Goal: Task Accomplishment & Management: Complete application form

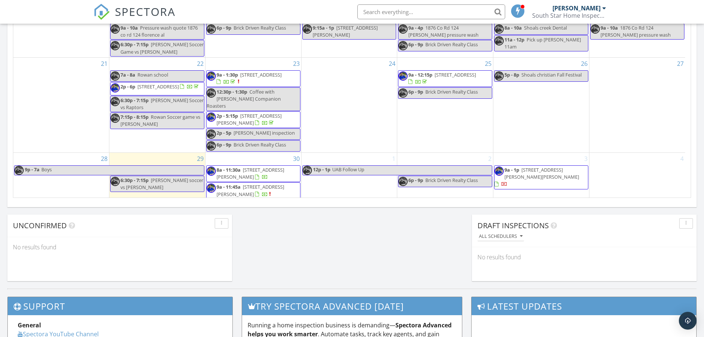
click at [253, 153] on div "30 8a - 11:30a 330 Palisade Dr, Florence 35630 9a - 11:45a 732 Murray Dr, Colum…" at bounding box center [254, 182] width 96 height 59
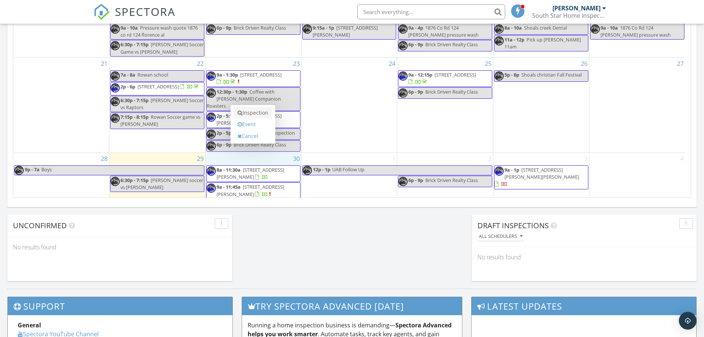
click at [253, 114] on link "Inspection" at bounding box center [253, 113] width 38 height 12
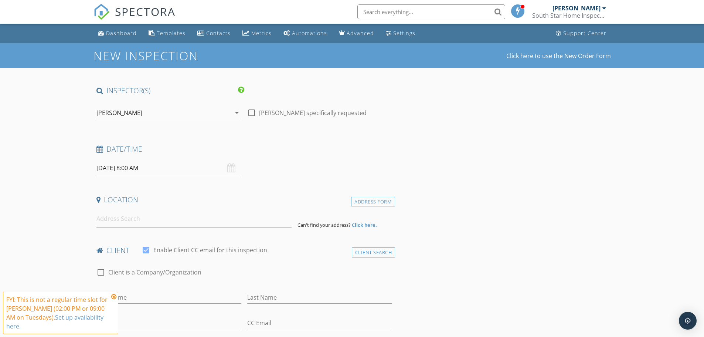
click at [185, 167] on input "[DATE] 8:00 AM" at bounding box center [169, 168] width 145 height 18
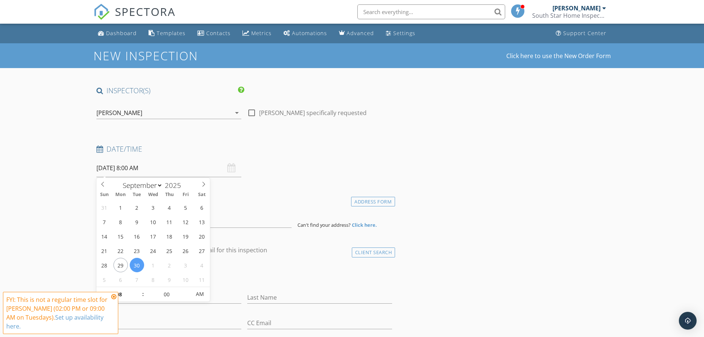
click at [115, 296] on icon at bounding box center [113, 297] width 5 height 6
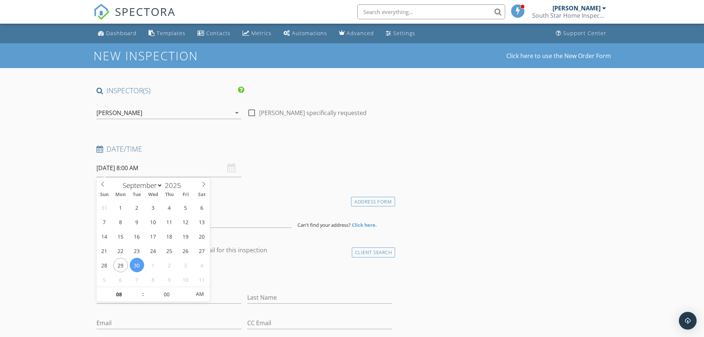
click at [142, 164] on input "[DATE] 8:00 AM" at bounding box center [169, 168] width 145 height 18
type input "09"
type input "[DATE] 9:00 AM"
click at [139, 290] on span at bounding box center [139, 290] width 5 height 7
type input "10"
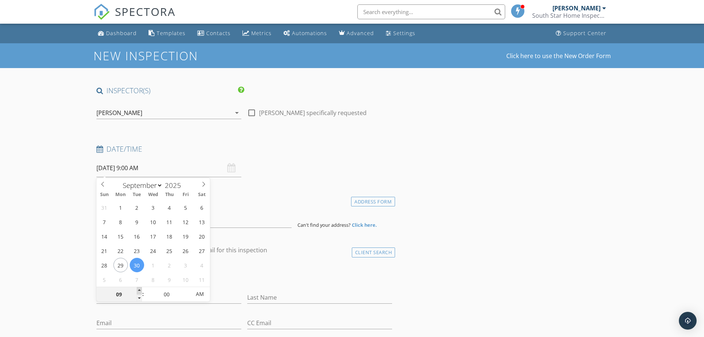
type input "09/30/2025 10:00 AM"
click at [139, 290] on span at bounding box center [139, 290] width 5 height 7
type input "11"
type input "09/30/2025 11:00 AM"
click at [139, 290] on span at bounding box center [139, 290] width 5 height 7
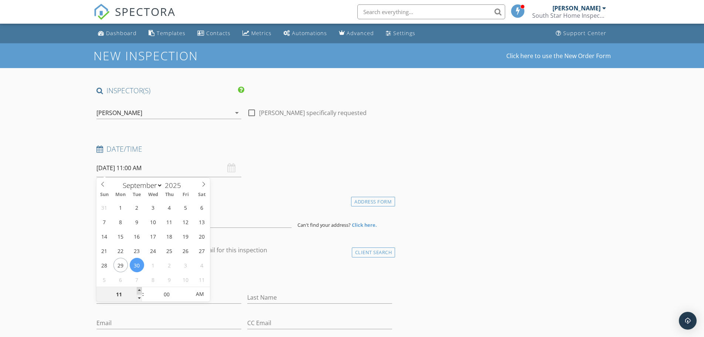
type input "12"
type input "09/30/2025 12:00 PM"
click at [139, 290] on span at bounding box center [139, 290] width 5 height 7
type input "01"
type input "09/30/2025 1:00 PM"
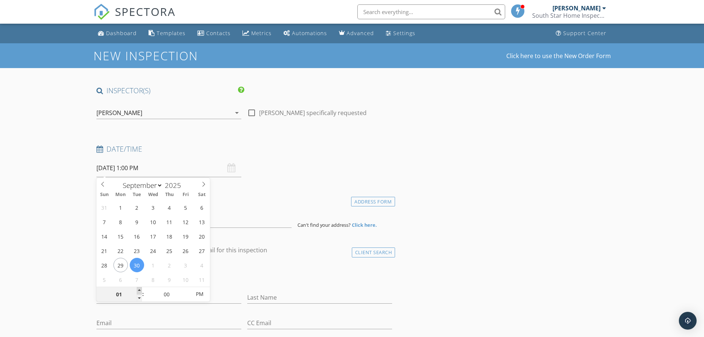
click at [139, 290] on span at bounding box center [139, 290] width 5 height 7
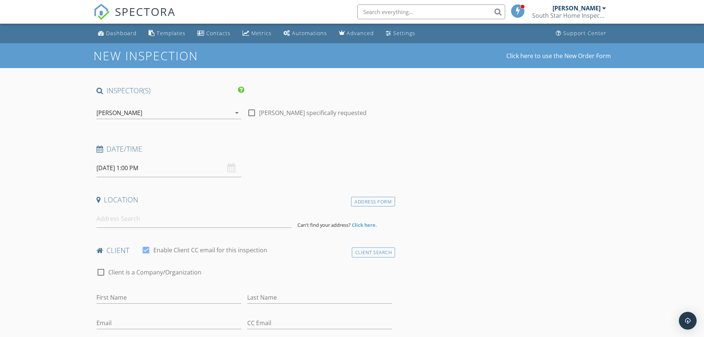
click at [155, 223] on input at bounding box center [194, 219] width 195 height 18
paste input "409 w elmhurts ave, muscle shoals Al 35661"
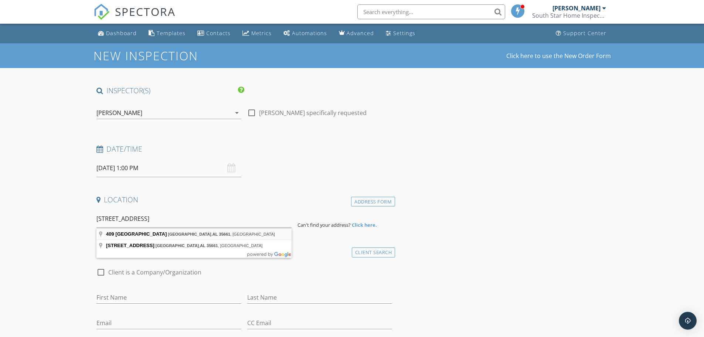
type input "409 Elmhurst Ave, Muscle Shoals, AL 35661, USA"
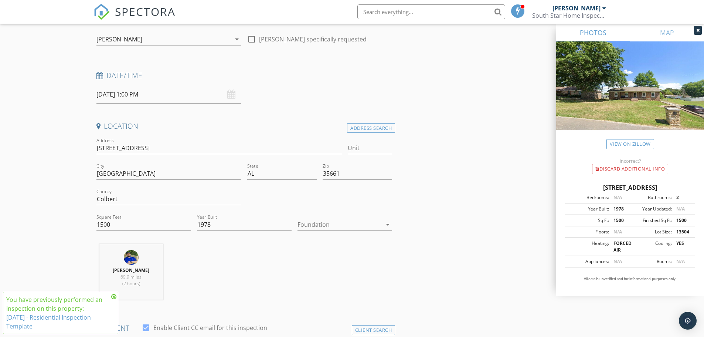
scroll to position [74, 0]
click at [332, 225] on div at bounding box center [340, 224] width 84 height 12
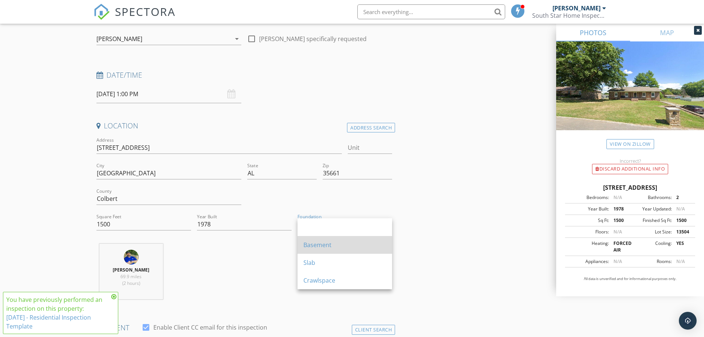
click at [318, 244] on div "Basement" at bounding box center [345, 244] width 83 height 9
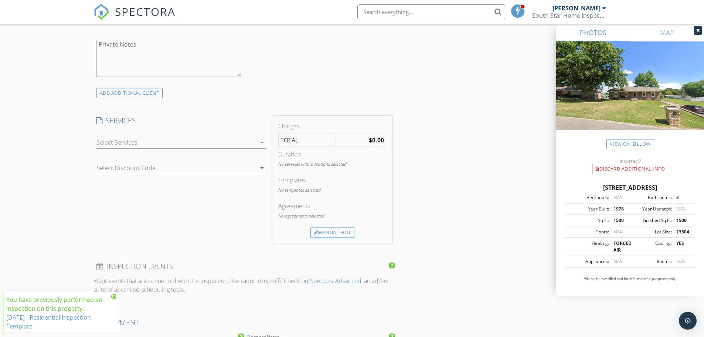
scroll to position [518, 0]
click at [143, 136] on div at bounding box center [177, 140] width 160 height 12
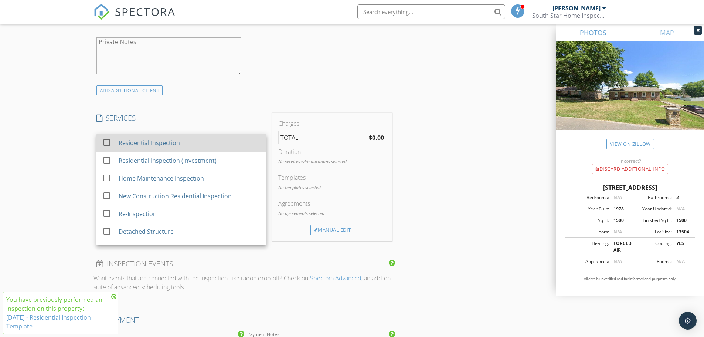
click at [142, 141] on div "Residential Inspection" at bounding box center [148, 142] width 61 height 9
checkbox input "true"
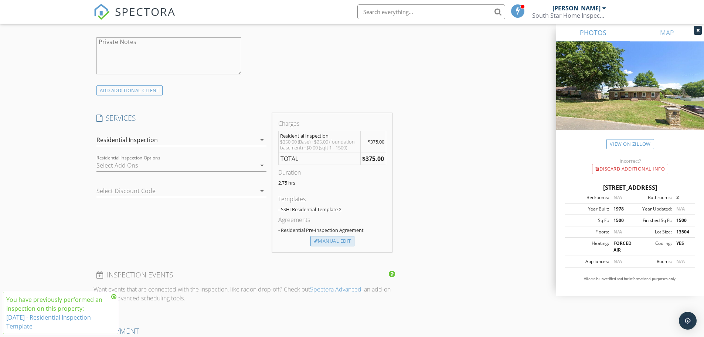
click at [334, 238] on div "Manual Edit" at bounding box center [333, 241] width 44 height 10
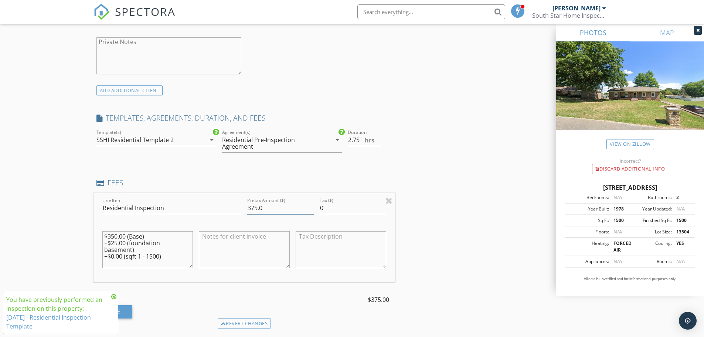
click at [258, 210] on input "375.0" at bounding box center [280, 208] width 67 height 12
type input "425.0"
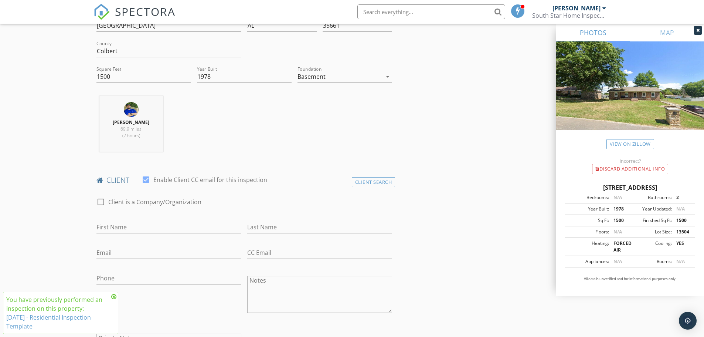
scroll to position [259, 0]
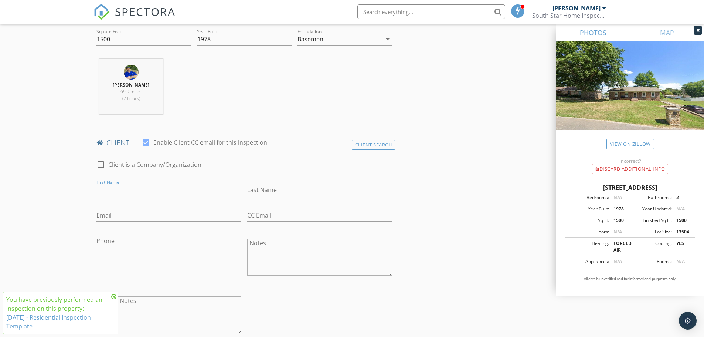
click at [124, 187] on input "First Name" at bounding box center [169, 190] width 145 height 12
type input "Tiffany"
type input "Lopez"
click at [117, 215] on input "Email" at bounding box center [169, 215] width 145 height 12
click at [138, 216] on input "Email" at bounding box center [169, 215] width 145 height 12
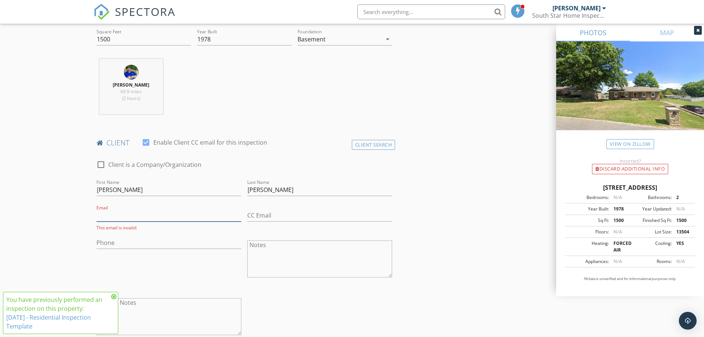
paste input "Mrsklopez2017@gmail.com"
type input "Mrsklopez2017@gmail.com"
click at [133, 238] on input "Phone" at bounding box center [169, 241] width 145 height 12
type input "256-654-1199"
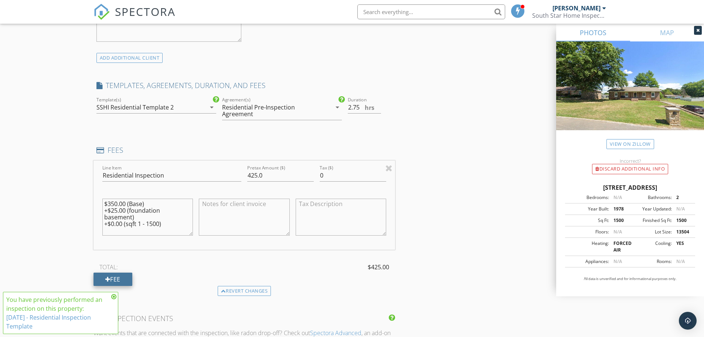
scroll to position [555, 0]
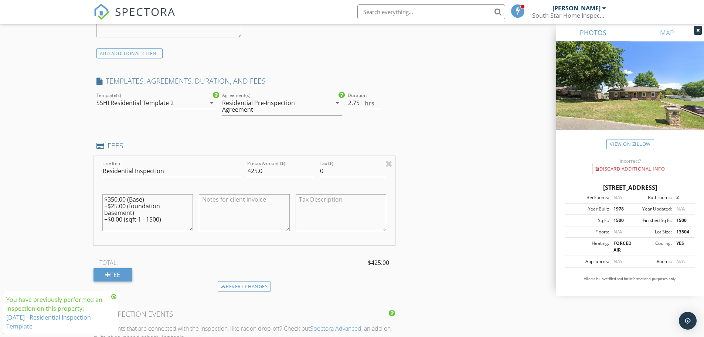
click at [113, 295] on icon at bounding box center [113, 297] width 5 height 6
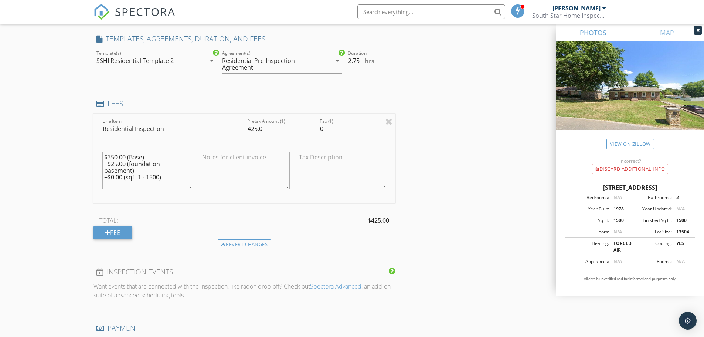
scroll to position [592, 0]
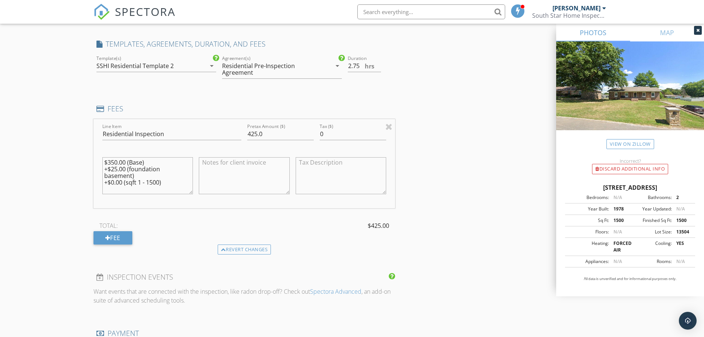
drag, startPoint x: 161, startPoint y: 179, endPoint x: 69, endPoint y: 153, distance: 95.7
click at [70, 153] on div "New Inspection Click here to use the New Order Form INSPECTOR(S) check_box Zach…" at bounding box center [352, 299] width 704 height 1695
click at [64, 144] on div "New Inspection Click here to use the New Order Form INSPECTOR(S) check_box Zach…" at bounding box center [352, 299] width 704 height 1695
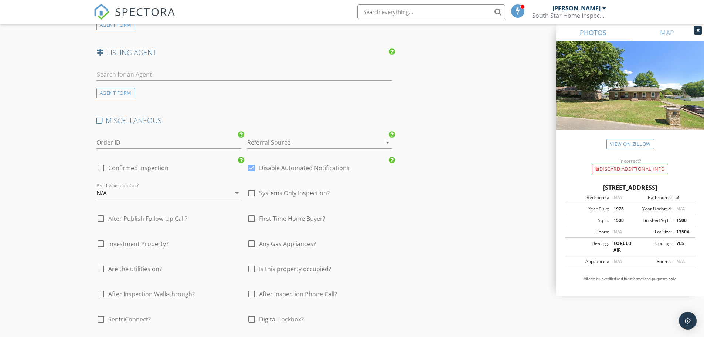
scroll to position [1035, 0]
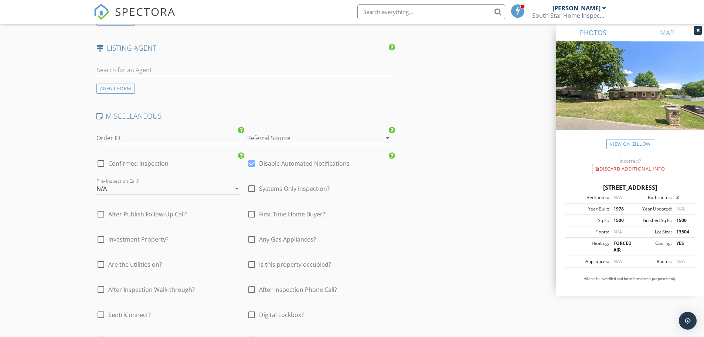
click at [275, 138] on div at bounding box center [309, 138] width 124 height 12
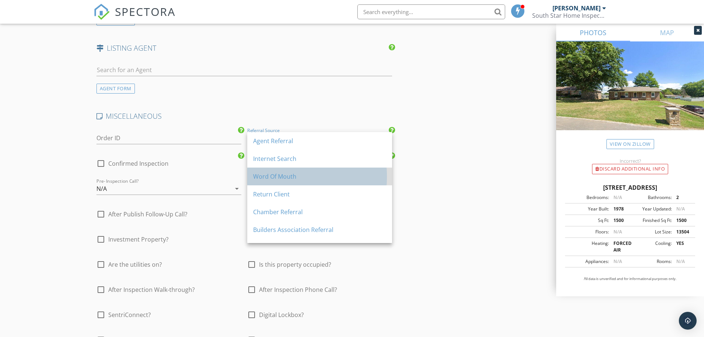
click at [279, 175] on div "Word Of Mouth" at bounding box center [319, 176] width 133 height 9
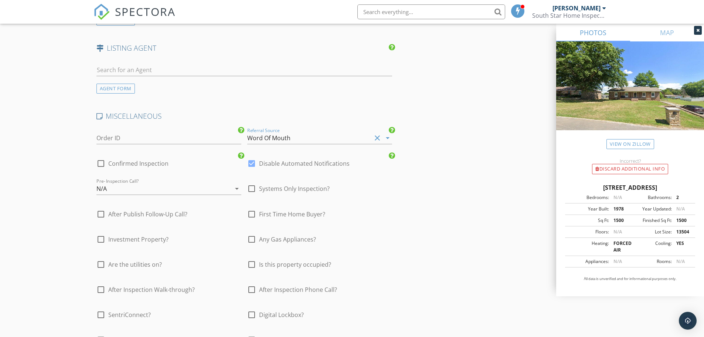
click at [98, 161] on div at bounding box center [101, 163] width 13 height 13
checkbox input "true"
click at [254, 163] on div at bounding box center [252, 163] width 13 height 13
checkbox input "false"
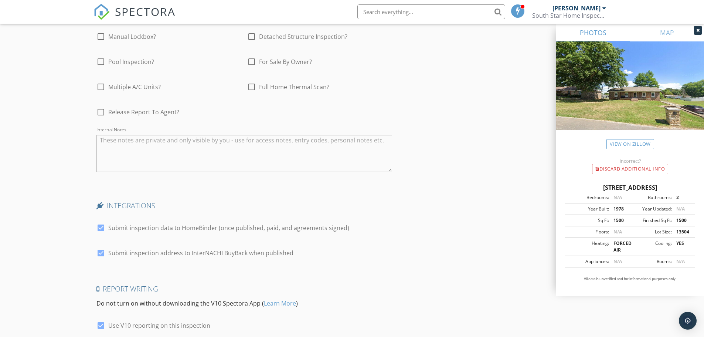
scroll to position [1401, 0]
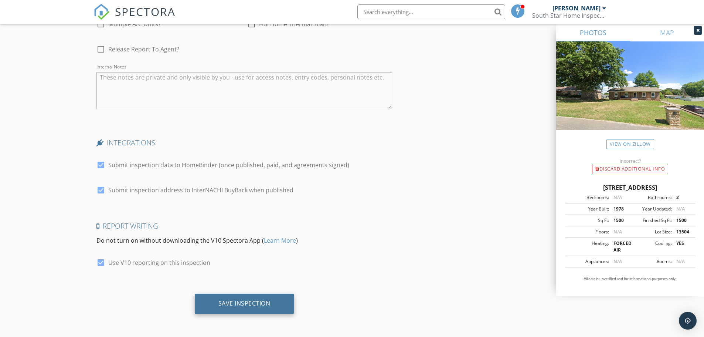
click at [254, 306] on div "Save Inspection" at bounding box center [245, 302] width 52 height 7
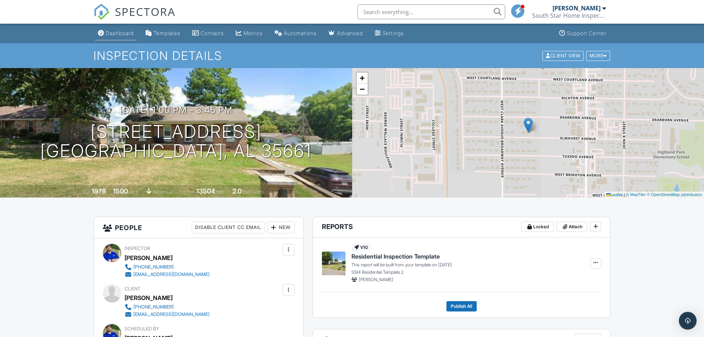
click at [120, 35] on div "Dashboard" at bounding box center [120, 33] width 28 height 6
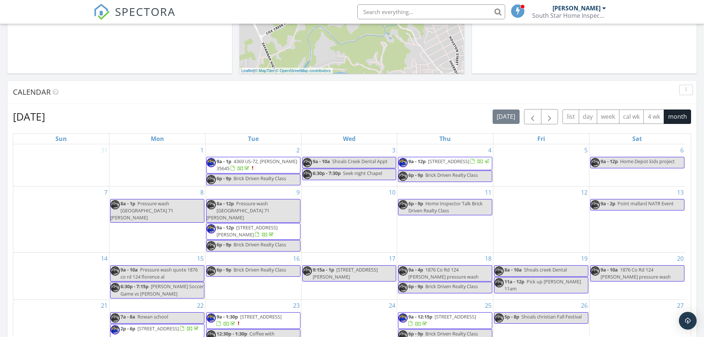
scroll to position [222, 0]
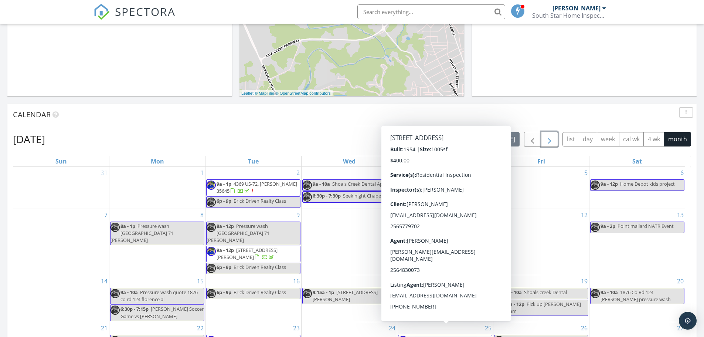
click at [549, 140] on span "button" at bounding box center [549, 139] width 9 height 9
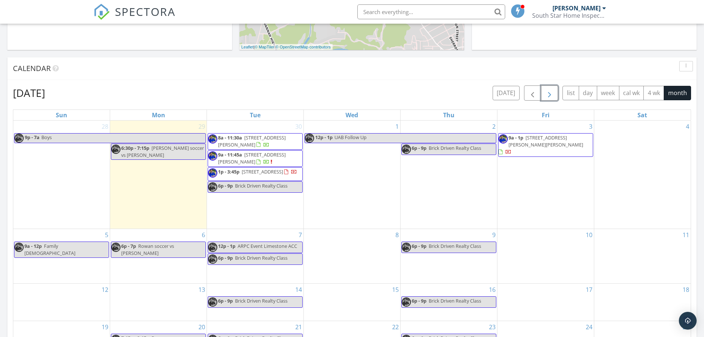
scroll to position [259, 0]
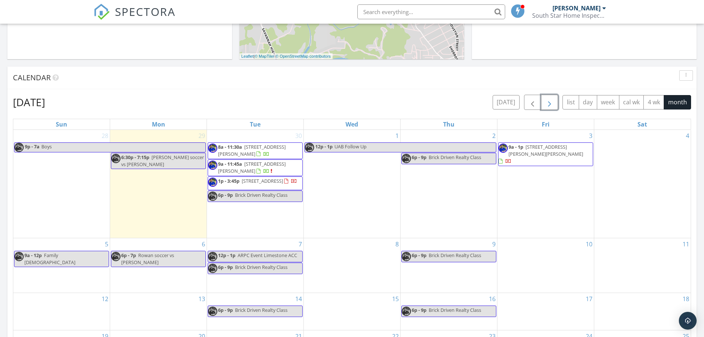
click at [270, 167] on span "732 Murray Dr, Columbia 38401" at bounding box center [252, 167] width 68 height 14
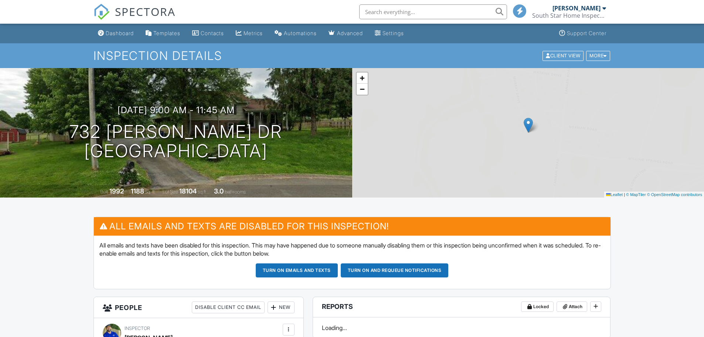
click at [601, 60] on div "More" at bounding box center [598, 56] width 24 height 10
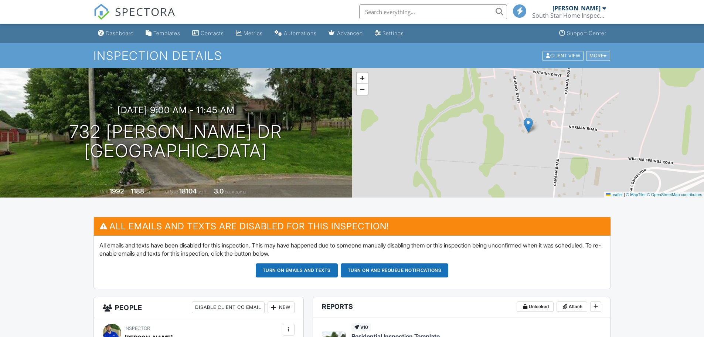
click at [601, 57] on div "More" at bounding box center [598, 56] width 24 height 10
click at [593, 52] on div "More" at bounding box center [598, 56] width 24 height 10
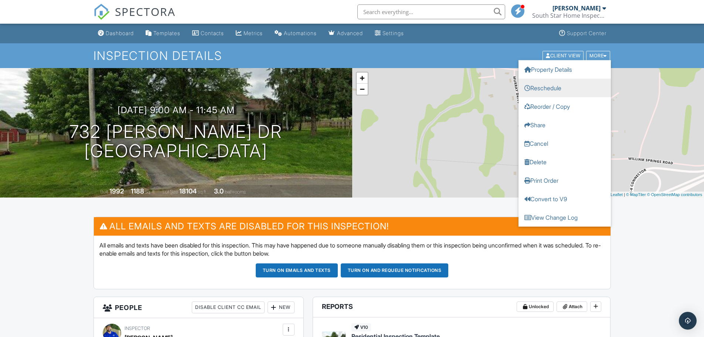
click at [559, 88] on link "Reschedule" at bounding box center [565, 87] width 92 height 18
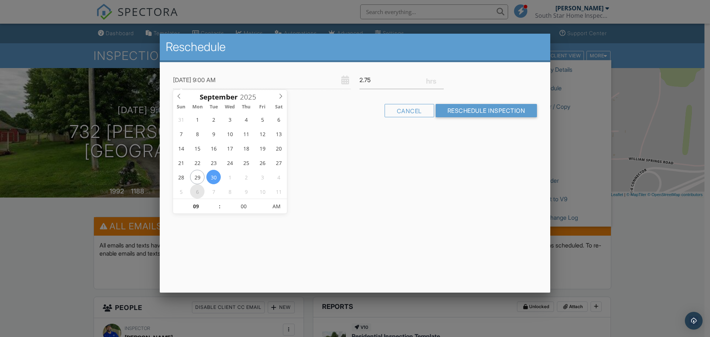
type input "[DATE] 9:00 AM"
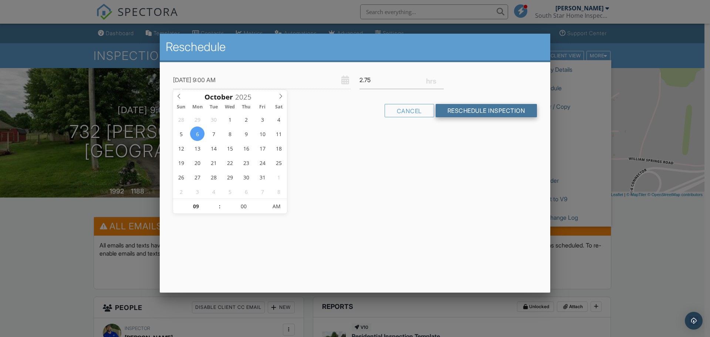
click at [485, 109] on input "Reschedule Inspection" at bounding box center [487, 110] width 102 height 13
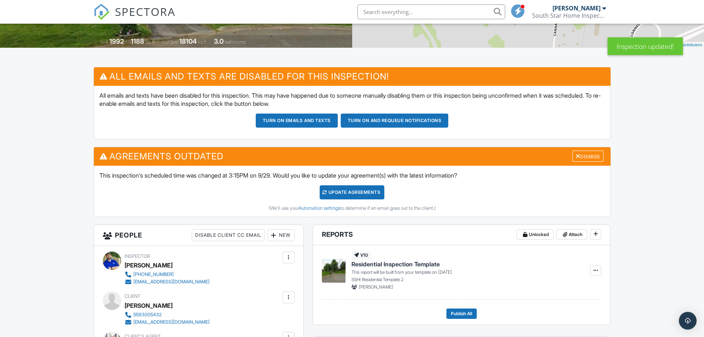
scroll to position [148, 0]
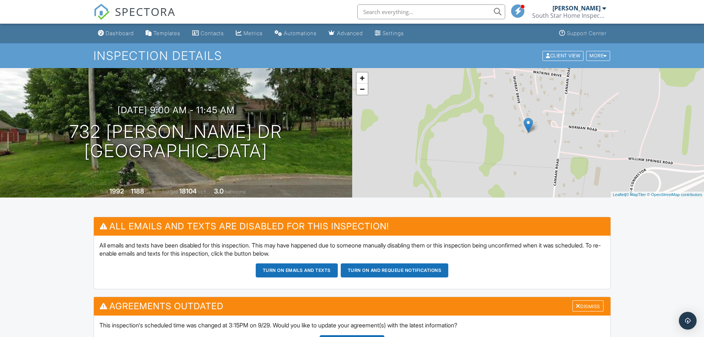
drag, startPoint x: 117, startPoint y: 32, endPoint x: 119, endPoint y: 36, distance: 4.8
click at [117, 32] on div "Dashboard" at bounding box center [120, 33] width 28 height 6
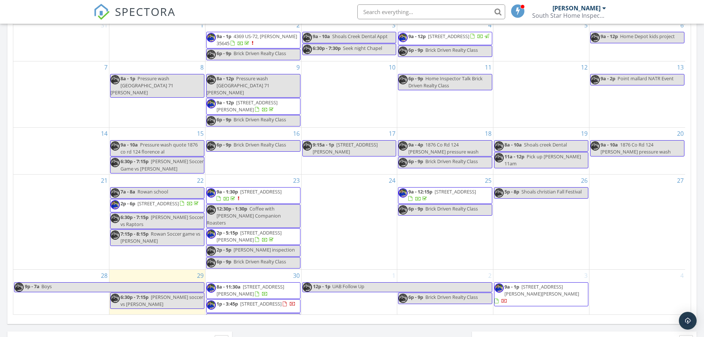
scroll to position [444, 0]
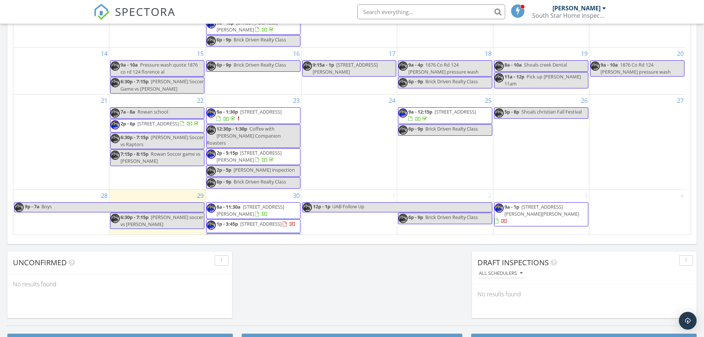
click at [272, 220] on span "[STREET_ADDRESS]" at bounding box center [260, 223] width 41 height 7
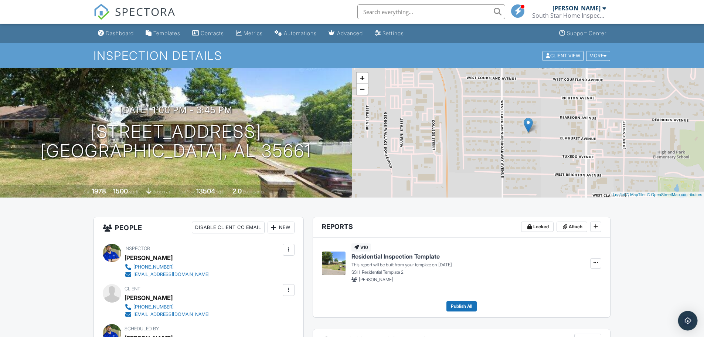
click at [686, 321] on img "Open Intercom Messenger" at bounding box center [688, 321] width 10 height 10
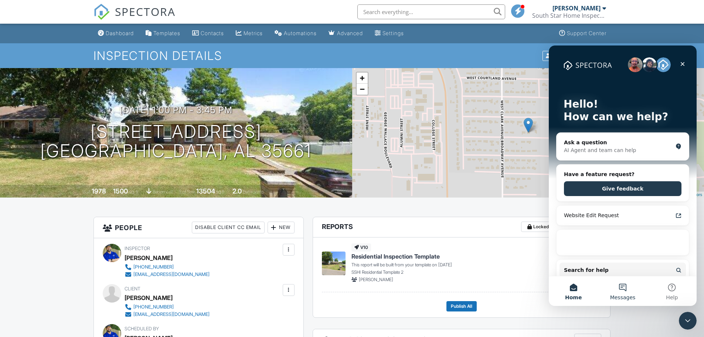
click at [620, 289] on button "Messages" at bounding box center [622, 291] width 49 height 30
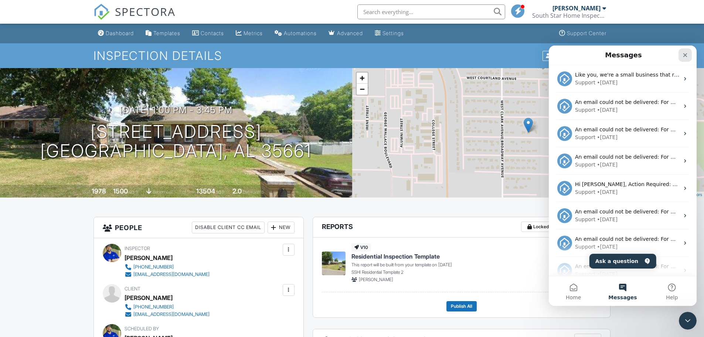
click at [688, 57] on icon "Close" at bounding box center [686, 55] width 6 height 6
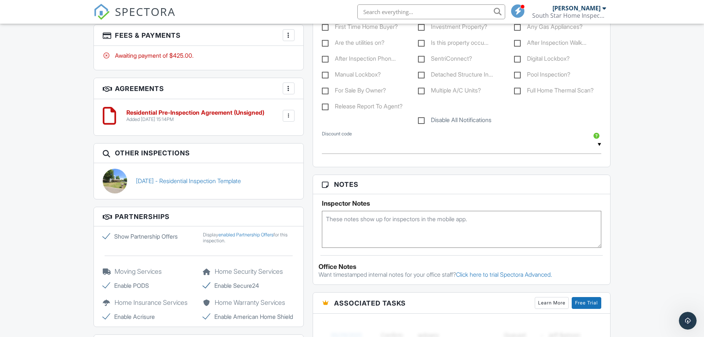
scroll to position [444, 0]
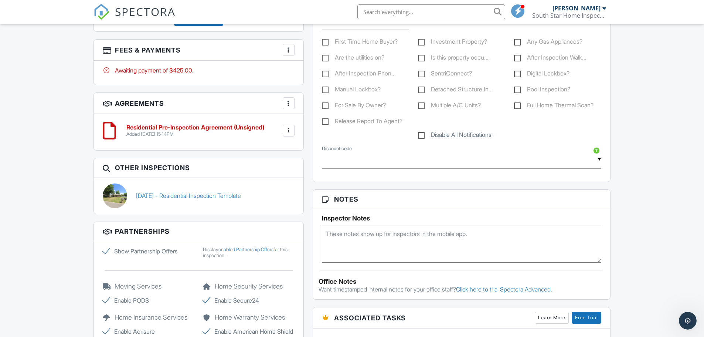
click at [308, 227] on div "People Disable Client CC Email New Client Client's Agent Listing Agent Add Anot…" at bounding box center [198, 139] width 219 height 732
click at [207, 196] on link "09/29/2025 - Residential Inspection Template" at bounding box center [188, 196] width 105 height 8
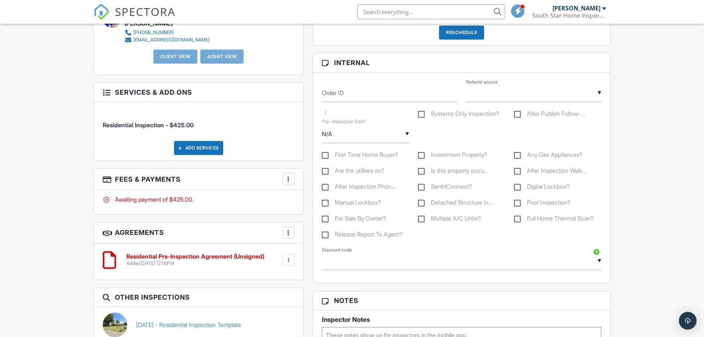
scroll to position [444, 0]
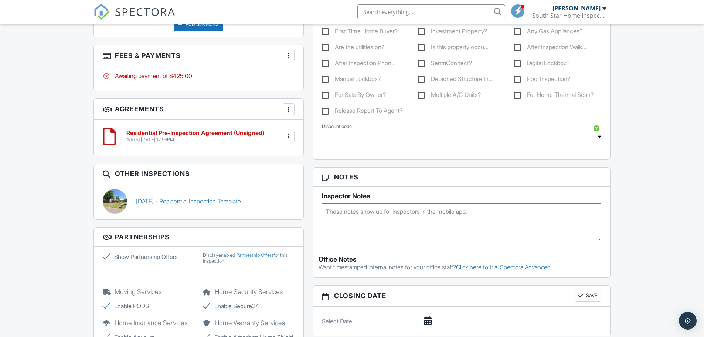
click at [178, 199] on link "[DATE] - Residential Inspection Template" at bounding box center [188, 201] width 105 height 8
